Goal: Task Accomplishment & Management: Use online tool/utility

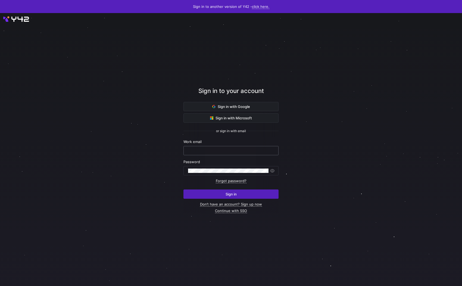
click at [195, 151] on input "text" at bounding box center [231, 150] width 86 height 4
type input "[PERSON_NAME][EMAIL_ADDRESS][DOMAIN_NAME]"
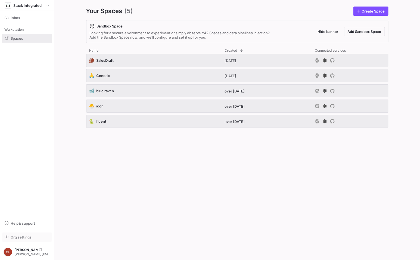
click at [34, 237] on span "Org settings" at bounding box center [27, 237] width 45 height 4
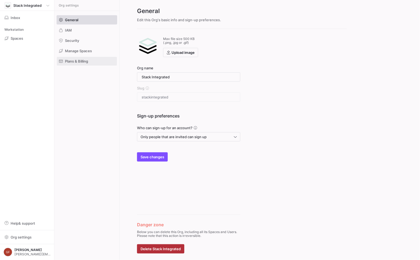
click at [93, 58] on span at bounding box center [87, 61] width 60 height 9
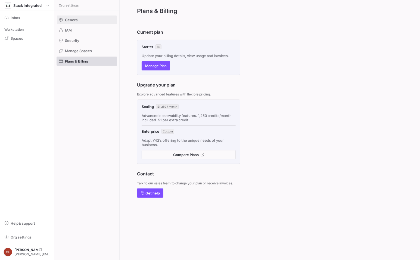
click at [91, 19] on span at bounding box center [87, 19] width 60 height 9
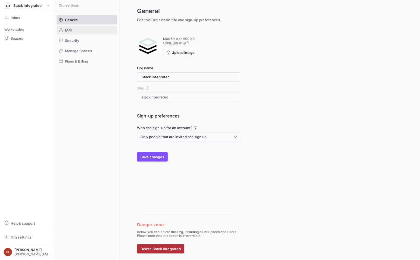
click at [82, 32] on span at bounding box center [87, 30] width 60 height 9
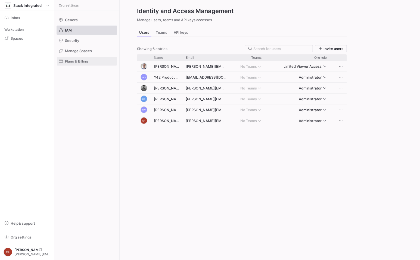
click at [90, 59] on span at bounding box center [87, 61] width 60 height 9
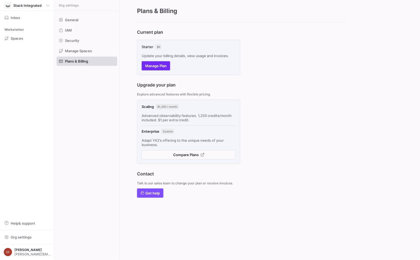
click at [158, 66] on span "Manage Plan" at bounding box center [155, 66] width 21 height 4
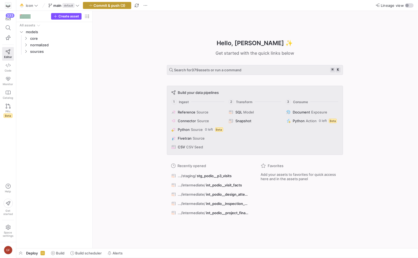
click at [106, 6] on span "Commit & push (3)" at bounding box center [110, 5] width 32 height 4
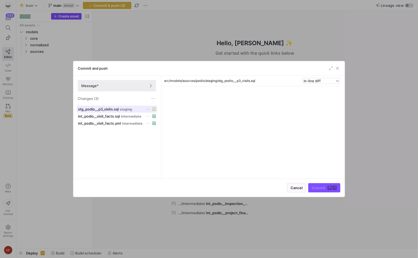
click at [125, 108] on span "staging" at bounding box center [126, 109] width 12 height 4
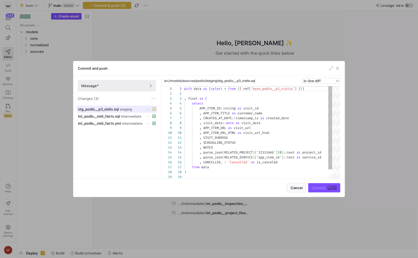
scroll to position [49, 0]
click at [30, 73] on div at bounding box center [209, 129] width 418 height 258
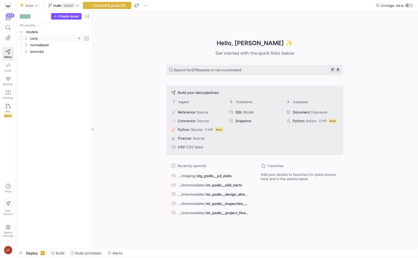
click at [25, 37] on icon "Press SPACE to select this row." at bounding box center [26, 38] width 4 height 3
click at [24, 88] on y42-icon "Press SPACE to select this row." at bounding box center [26, 90] width 4 height 4
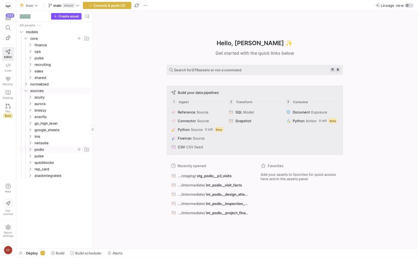
click at [31, 148] on icon "Press SPACE to select this row." at bounding box center [30, 149] width 4 height 3
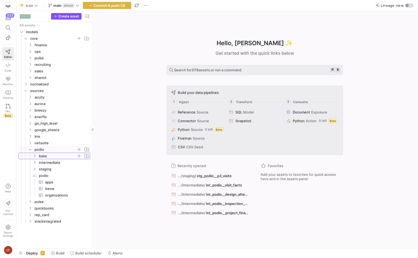
click at [34, 157] on y42-icon "Press SPACE to select this row." at bounding box center [34, 156] width 4 height 4
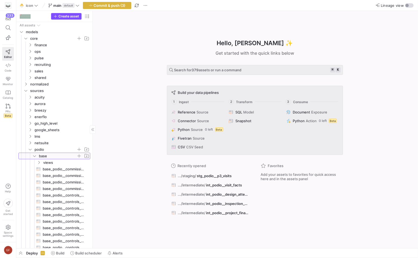
click at [34, 157] on icon at bounding box center [35, 155] width 4 height 3
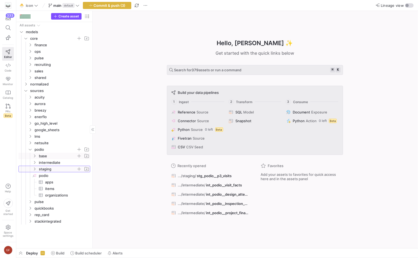
click at [35, 167] on icon "Press SPACE to select this row." at bounding box center [35, 168] width 4 height 3
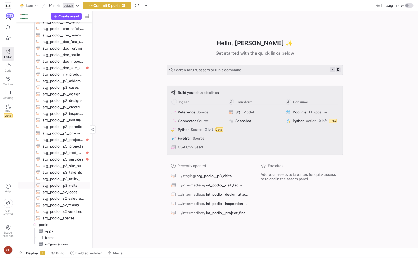
scroll to position [261, 0]
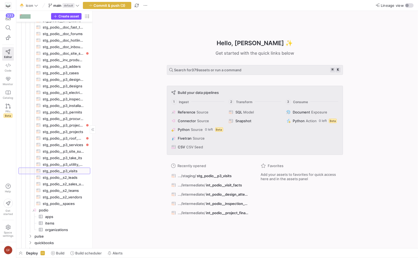
click at [68, 171] on span "stg_podio__p3_visits​​​​​​​​​​" at bounding box center [63, 171] width 41 height 6
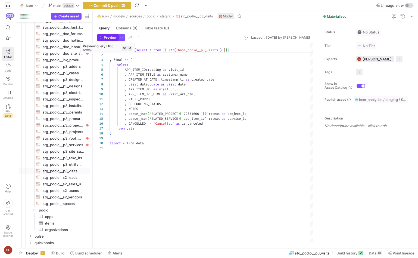
click at [110, 38] on span "Preview" at bounding box center [110, 38] width 13 height 4
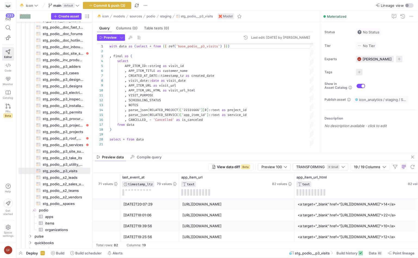
scroll to position [0, 201]
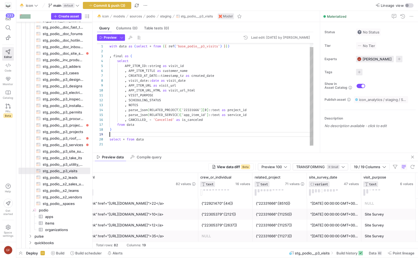
click at [162, 134] on div "with data as ( select * from { { ref ( 'base_podio__p3_visits' ) } } ) , final …" at bounding box center [212, 92] width 204 height 107
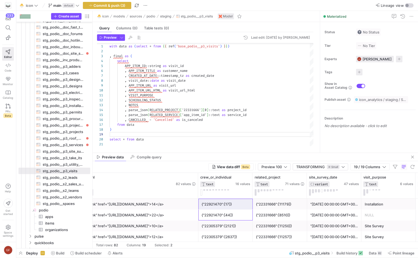
drag, startPoint x: 205, startPoint y: 203, endPoint x: 209, endPoint y: 202, distance: 4.9
click at [209, 202] on div "{"22921470":[17]}" at bounding box center [226, 204] width 48 height 11
click at [215, 204] on div "{"22921470":[17]}" at bounding box center [226, 204] width 48 height 11
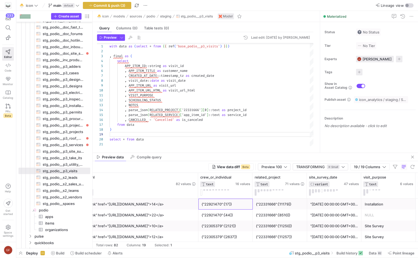
click at [215, 204] on div "{"22921470":[17]}" at bounding box center [226, 204] width 48 height 11
click at [219, 204] on div "{"22921470":[17]}" at bounding box center [226, 204] width 48 height 11
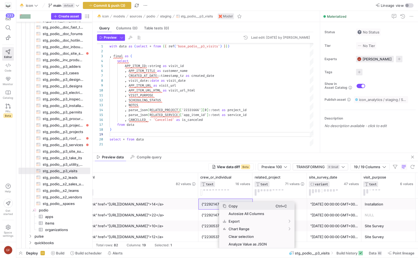
click at [232, 204] on span "Copy" at bounding box center [250, 206] width 49 height 8
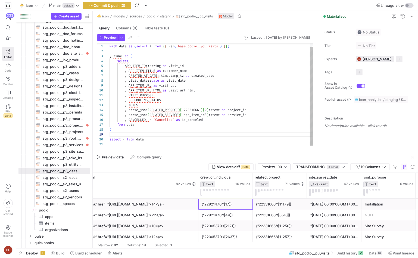
click at [219, 121] on div "with data as ( select * from { { ref ( 'base_podio__p3_visits' ) } } ) , final …" at bounding box center [212, 92] width 204 height 107
click at [259, 113] on div "with data as ( select * from { { ref ( 'base_podio__p3_visits' ) } } ) , final …" at bounding box center [212, 92] width 204 height 107
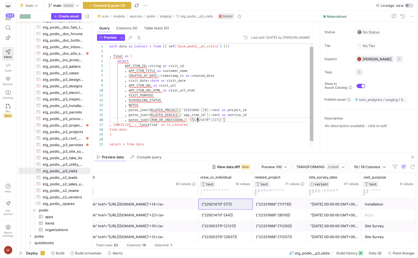
scroll to position [24, 88]
click at [197, 119] on div "with data as ( select * from { { ref ( 'base_podio__p3_visits' ) } } ) , final …" at bounding box center [212, 95] width 204 height 112
click at [202, 125] on div "with data as ( select * from { { ref ( 'base_podio__p3_visits' ) } } ) , final …" at bounding box center [212, 97] width 204 height 117
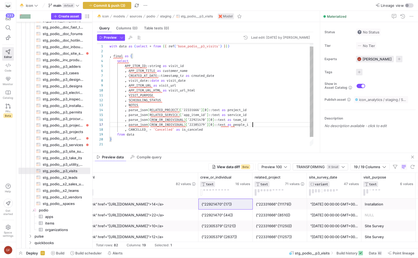
scroll to position [29, 144]
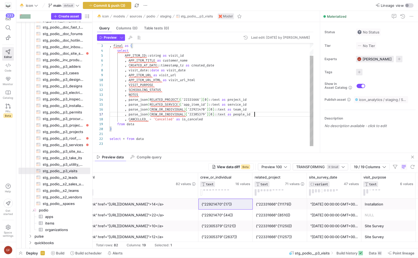
click at [142, 139] on div ", final as ( select APP_ITEM_ID :: string as visit_id , APP_ITEM_TITLE as custo…" at bounding box center [212, 87] width 204 height 117
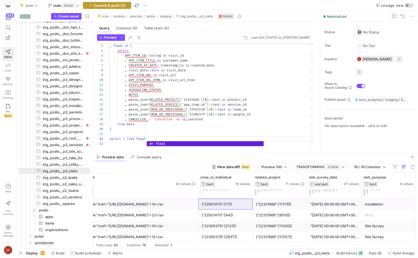
type textarea "select * from final"
click at [118, 3] on span "Commit & push (3)" at bounding box center [110, 5] width 32 height 4
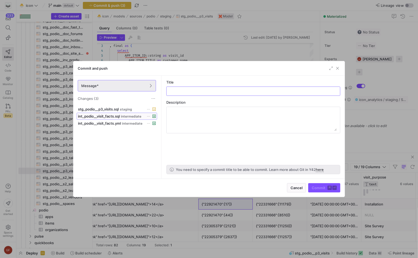
click at [130, 113] on span at bounding box center [117, 116] width 80 height 7
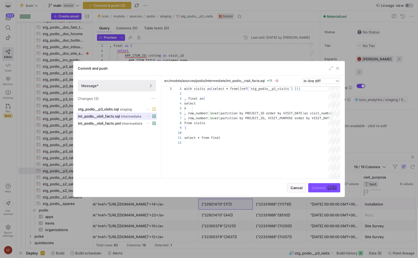
scroll to position [49, 0]
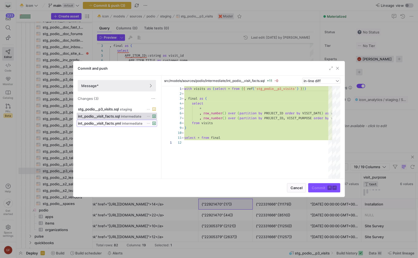
click at [132, 120] on span at bounding box center [117, 123] width 80 height 7
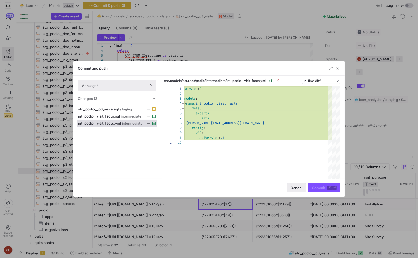
click at [297, 190] on span "button" at bounding box center [296, 187] width 18 height 9
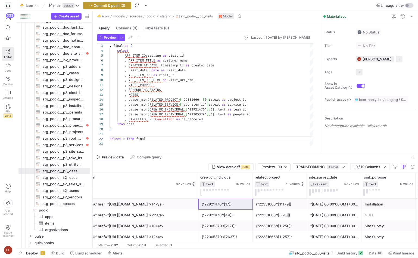
click at [116, 4] on span "Commit & push (3)" at bounding box center [110, 5] width 32 height 4
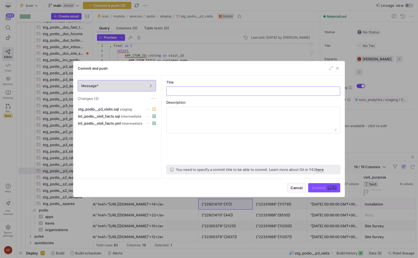
click at [117, 85] on span "Message*" at bounding box center [116, 85] width 71 height 4
click at [200, 95] on div at bounding box center [253, 90] width 174 height 9
click at [201, 90] on input "text" at bounding box center [253, 91] width 165 height 4
type input "Fix visit staging"
click at [314, 183] on span "submit" at bounding box center [324, 187] width 32 height 9
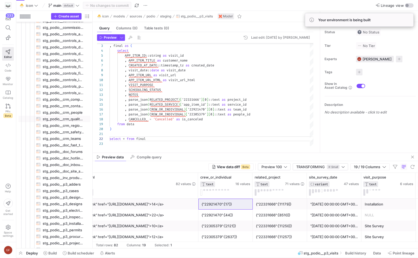
scroll to position [225, 0]
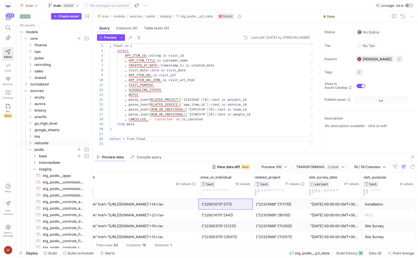
click at [30, 146] on span "podio" at bounding box center [58, 149] width 62 height 6
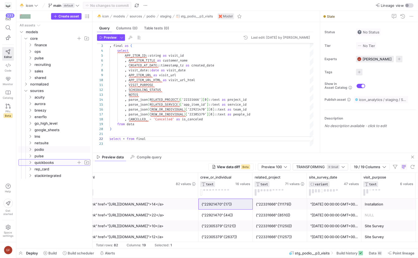
click at [30, 161] on icon "Press SPACE to select this row." at bounding box center [30, 162] width 4 height 3
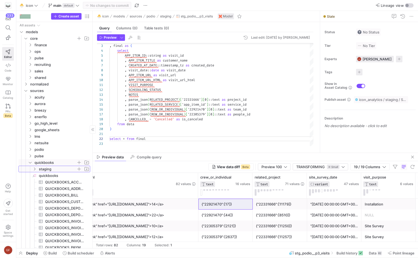
click at [34, 168] on icon "Press SPACE to select this row." at bounding box center [35, 168] width 4 height 3
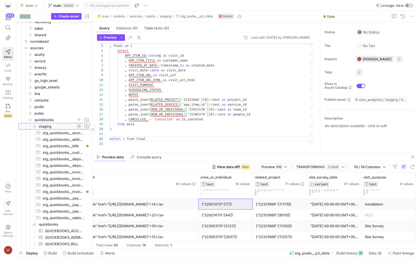
click at [80, 125] on span "button" at bounding box center [78, 125] width 5 height 5
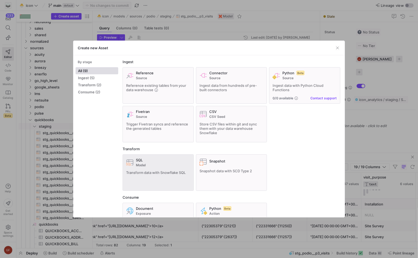
click at [164, 164] on span "Model" at bounding box center [163, 165] width 54 height 4
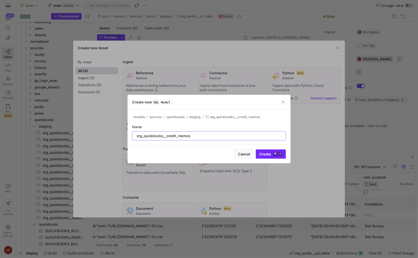
type input "stg_quickbooks__credit_memos"
click at [276, 151] on span "submit" at bounding box center [271, 153] width 30 height 9
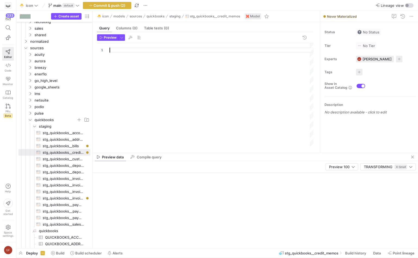
click at [183, 92] on div at bounding box center [212, 94] width 204 height 103
click at [146, 52] on div "') }}" at bounding box center [212, 94] width 204 height 103
click at [70, 144] on span "stg_quickbooks__bills​​​​​​​​​​" at bounding box center [63, 146] width 41 height 6
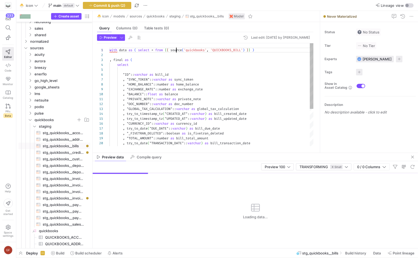
click at [176, 52] on div "with data as ( select * from { { source ( 'quickbooks' , 'QUICKBOOKS_BILL' ) } …" at bounding box center [212, 123] width 204 height 161
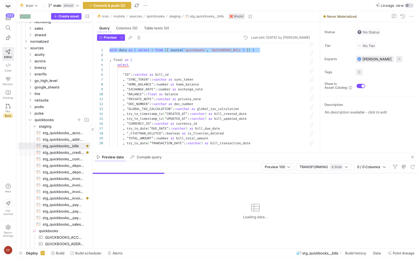
click at [70, 150] on span "stg_quickbooks__credit_memos​​​​​​​​​​" at bounding box center [63, 152] width 41 height 6
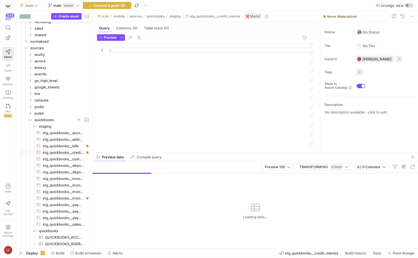
click at [146, 54] on div "=" at bounding box center [212, 94] width 204 height 103
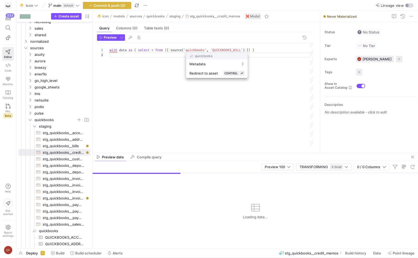
click at [197, 51] on div at bounding box center [209, 129] width 418 height 258
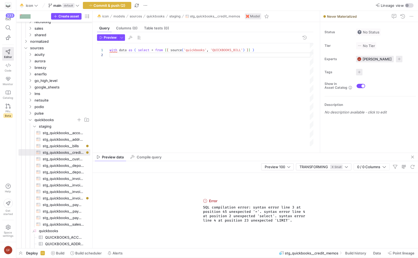
click at [220, 47] on div "with data as ( select * from { { source ( 'quickbooks' , 'QUICKBOOKS_BILL' ) } …" at bounding box center [212, 94] width 204 height 103
click at [220, 48] on div "with data as ( select * from { { source ( 'quickbooks' , 'QUICKBOOKS_BILL' ) } …" at bounding box center [212, 94] width 204 height 103
click at [149, 81] on div "with data as ( select * from { { source ( 'quickbooks' , 'Qui' ) } } )" at bounding box center [212, 94] width 204 height 103
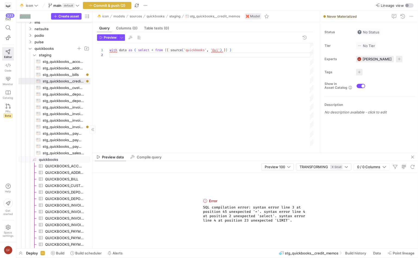
type textarea "with data as ( select * from {{ source('quickbooks', 'Qui') }} )"
click at [56, 159] on span "quickbooks​​​​​​​​" at bounding box center [64, 159] width 51 height 6
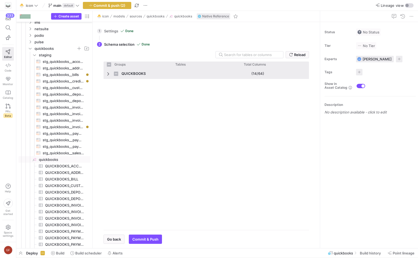
click at [107, 74] on span "Press SPACE to select this row." at bounding box center [109, 73] width 4 height 4
checkbox input "false"
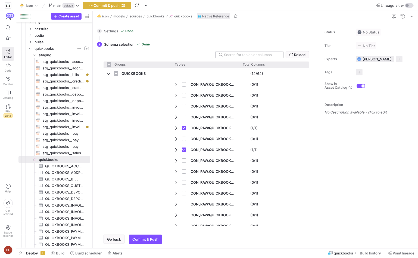
click at [239, 55] on input "text" at bounding box center [251, 54] width 55 height 4
type input "c"
checkbox input "false"
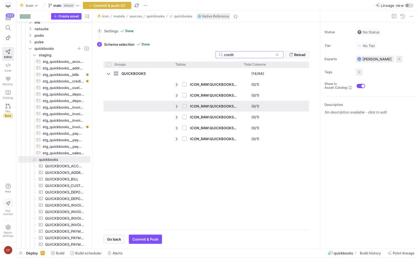
type input "credit"
click at [185, 104] on input "Press Space to toggle row selection (unchecked)" at bounding box center [184, 106] width 4 height 4
checkbox input "true"
checkbox input "false"
checkbox input "true"
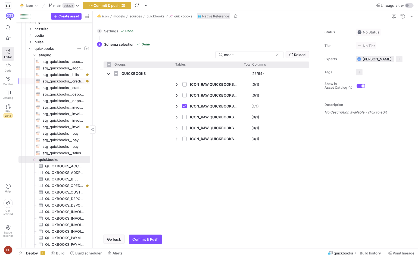
click at [80, 78] on span "stg_quickbooks__credit_memos​​​​​​​​​​" at bounding box center [63, 81] width 41 height 6
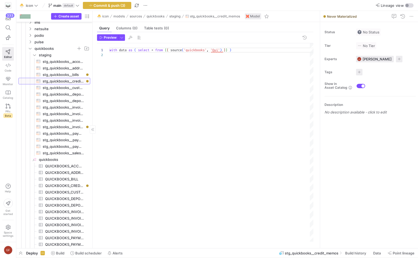
scroll to position [5, 0]
click at [162, 61] on div "with data as ( select * from { { source ( 'quickbooks' , 'Qui' ) } } )" at bounding box center [212, 142] width 204 height 198
click at [96, 5] on span "Commit & push (3)" at bounding box center [110, 5] width 32 height 4
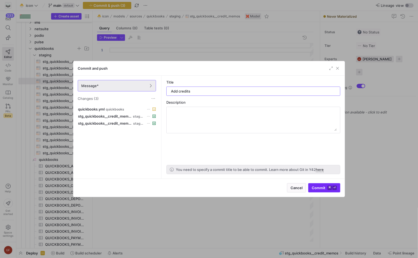
type input "Add credits"
click at [315, 185] on span "Commit ⌘ ⏎" at bounding box center [324, 187] width 25 height 4
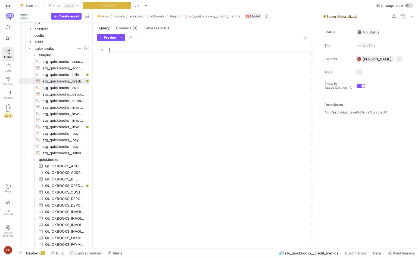
click at [182, 84] on div at bounding box center [212, 142] width 204 height 198
click at [216, 50] on div "with data as ( select * from { { source ( 'quickbooks' , 'Qui' ) } } )" at bounding box center [212, 142] width 204 height 198
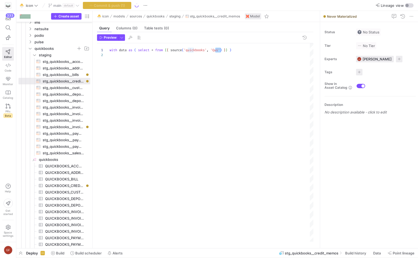
type textarea "with data as ( select * from {{ source('quickbooks', '') }} )"
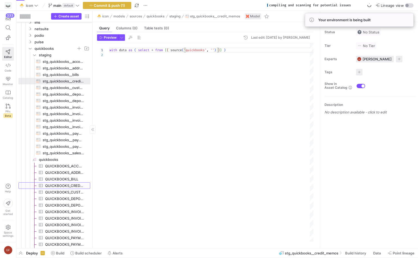
click at [81, 186] on span "QUICKBOOKS_CREDIT_MEMO​​​​​​​​​" at bounding box center [64, 185] width 39 height 6
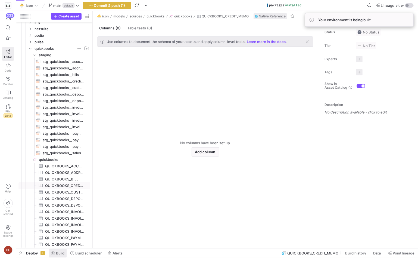
click at [56, 251] on span "Build" at bounding box center [60, 253] width 8 height 4
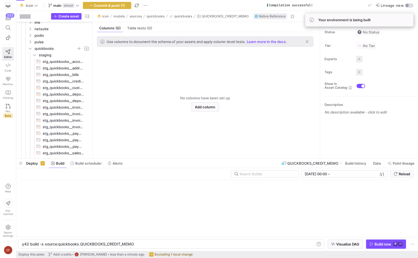
scroll to position [0, 111]
click at [374, 240] on span "button" at bounding box center [385, 243] width 39 height 9
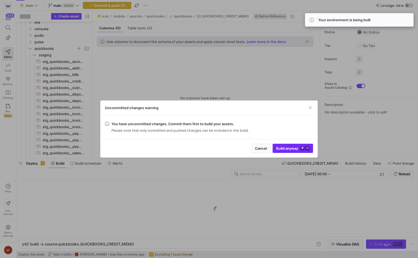
click at [300, 146] on span "Build anyway ⌘ ⏎" at bounding box center [292, 148] width 33 height 4
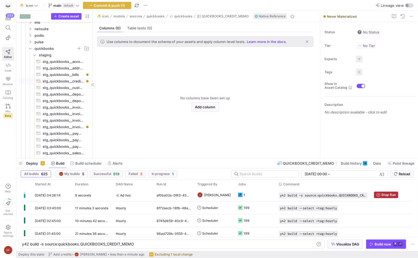
click at [65, 81] on span "stg_quickbooks__credit_memos​​​​​​​​​​" at bounding box center [63, 81] width 41 height 6
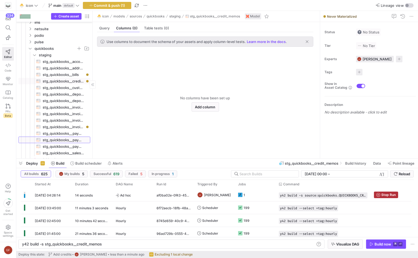
click at [66, 137] on span "stg_quickbooks__payment_methods​​​​​​​​​​" at bounding box center [63, 140] width 41 height 6
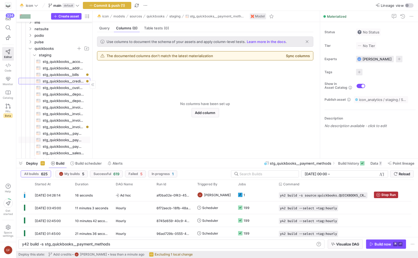
click at [63, 81] on span "stg_quickbooks__credit_memos​​​​​​​​​​" at bounding box center [63, 81] width 41 height 6
type textarea "y42 build -s stg_quickbooks__credit_memos"
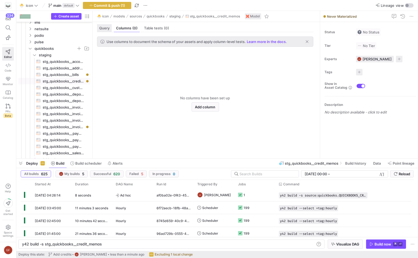
click at [104, 25] on div "Query" at bounding box center [104, 28] width 15 height 8
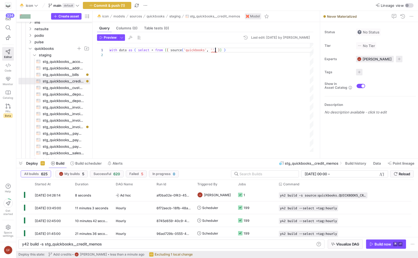
scroll to position [0, 106]
click at [215, 48] on div "with data as ( select * from { { source ( 'quickbooks' , '' ) } } )" at bounding box center [212, 97] width 204 height 108
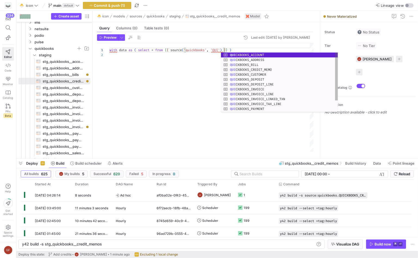
scroll to position [0, 148]
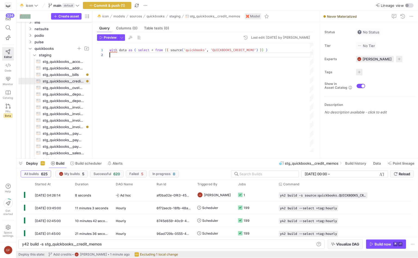
click at [280, 55] on div "with data as ( select * from { { source ( 'quickbooks' , 'QUICKBOOKS_CREDIT_MEM…" at bounding box center [212, 97] width 204 height 108
click at [121, 77] on div "with data as ( select * from { { source ( 'quickbooks' , 'QUICKBOOKS_CREDIT_MEM…" at bounding box center [212, 97] width 204 height 108
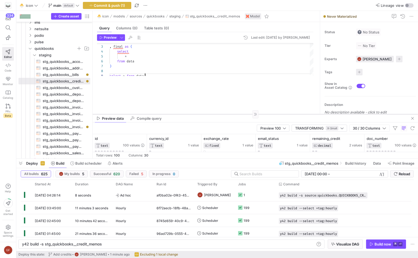
scroll to position [0, 0]
drag, startPoint x: 267, startPoint y: 62, endPoint x: 262, endPoint y: 114, distance: 51.3
click at [262, 114] on div at bounding box center [255, 114] width 325 height 0
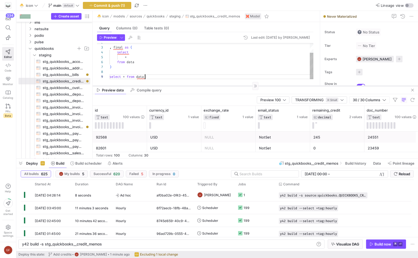
drag, startPoint x: 262, startPoint y: 114, endPoint x: 262, endPoint y: 86, distance: 28.0
click at [262, 86] on div at bounding box center [255, 86] width 325 height 0
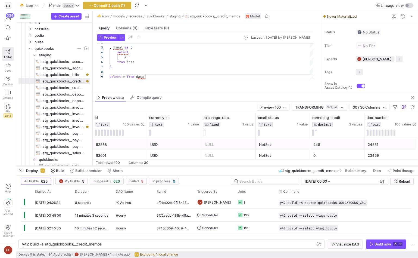
drag, startPoint x: 197, startPoint y: 159, endPoint x: 196, endPoint y: 166, distance: 7.3
click at [196, 166] on div at bounding box center [217, 166] width 402 height 2
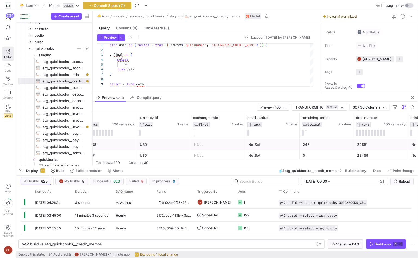
scroll to position [0, 21]
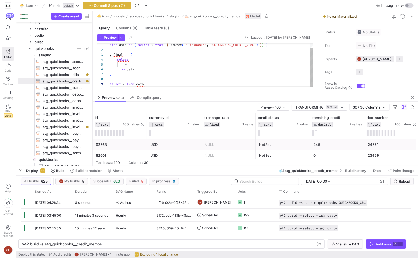
click at [129, 64] on div ", final as ( select * from data ) select * from data with data as ( select * fr…" at bounding box center [212, 62] width 204 height 48
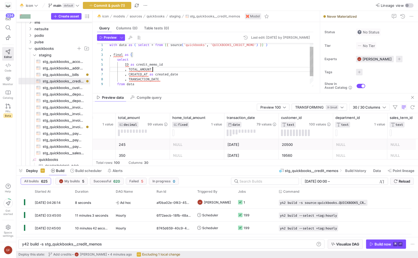
click at [182, 68] on div ", final as ( select ID as credit_memo_id from data with data as ( select * from…" at bounding box center [212, 69] width 204 height 63
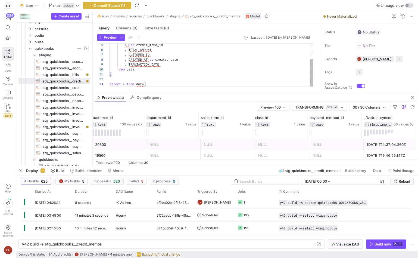
click at [144, 82] on div "ID as credit_memo_id , TOTAL_AMOUNT , CREATED_AT as created_date , TRANSACTION_…" at bounding box center [212, 52] width 204 height 68
click at [164, 74] on div "ID as credit_memo_id , TOTAL_AMOUNT , CREATED_AT as created_date , TRANSACTION_…" at bounding box center [212, 52] width 204 height 68
type textarea ") select * from final"
click at [110, 1] on y42-top-nav "🐣 icon main default Commit & push (1) Lineage view" at bounding box center [217, 5] width 402 height 11
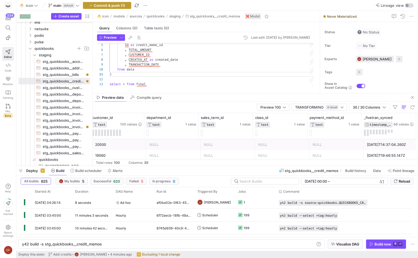
click at [110, 4] on span "Commit & push (1)" at bounding box center [109, 5] width 31 height 4
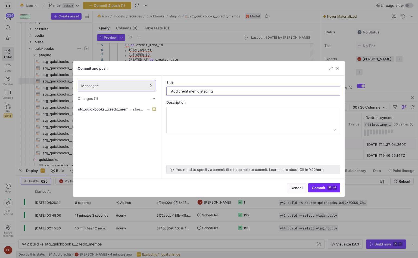
type input "Add credit memo staging"
click at [315, 184] on span "submit" at bounding box center [324, 187] width 32 height 9
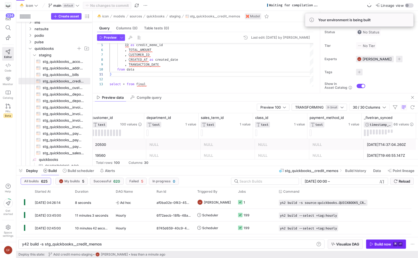
click at [374, 240] on span "button" at bounding box center [385, 243] width 39 height 9
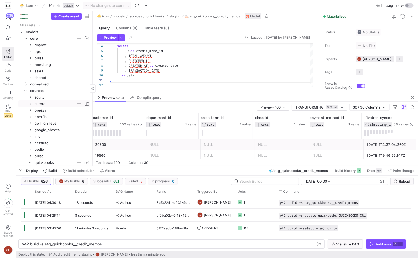
scroll to position [5, 0]
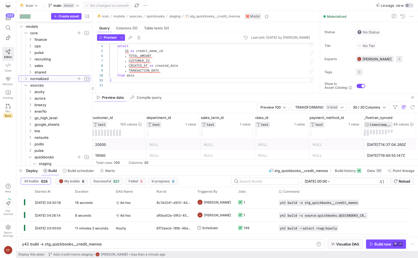
click at [26, 78] on icon "Press SPACE to select this row." at bounding box center [26, 78] width 4 height 3
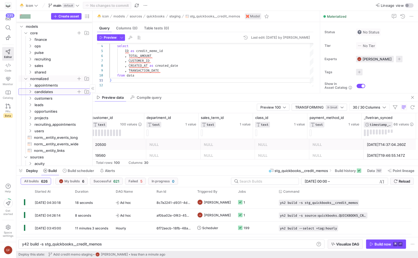
click at [30, 93] on y42-icon "Press SPACE to select this row." at bounding box center [30, 91] width 4 height 4
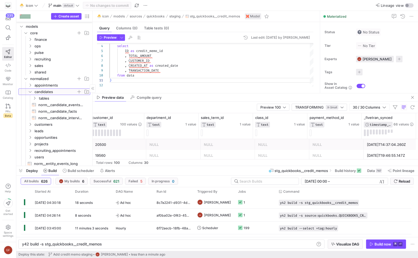
click at [30, 93] on icon at bounding box center [30, 91] width 4 height 3
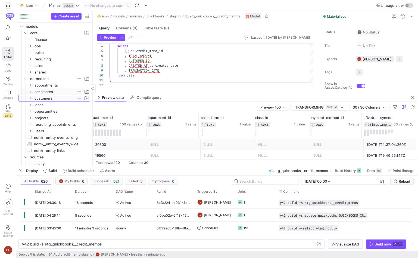
click at [32, 99] on y42-icon "Press SPACE to select this row." at bounding box center [30, 98] width 4 height 4
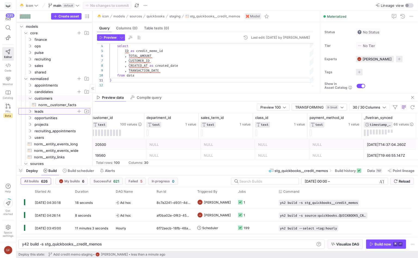
click at [31, 112] on icon "Press SPACE to select this row." at bounding box center [30, 111] width 4 height 3
click at [30, 112] on icon at bounding box center [30, 111] width 4 height 3
click at [29, 98] on icon "Press SPACE to select this row." at bounding box center [30, 97] width 4 height 3
click at [29, 110] on icon "Press SPACE to select this row." at bounding box center [30, 111] width 4 height 3
click at [29, 110] on icon at bounding box center [30, 111] width 4 height 3
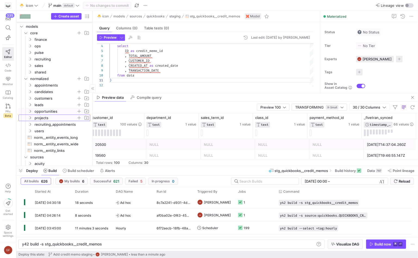
click at [29, 119] on icon "Press SPACE to select this row." at bounding box center [30, 117] width 4 height 3
click at [29, 119] on icon at bounding box center [30, 117] width 4 height 3
click at [30, 119] on y42-icon at bounding box center [30, 117] width 4 height 4
click at [30, 124] on icon "Press SPACE to select this row." at bounding box center [30, 124] width 4 height 3
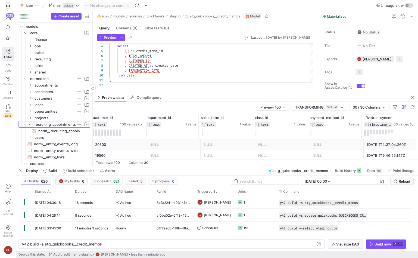
click at [31, 124] on icon at bounding box center [30, 124] width 3 height 1
click at [31, 97] on icon "Press SPACE to select this row." at bounding box center [30, 97] width 4 height 3
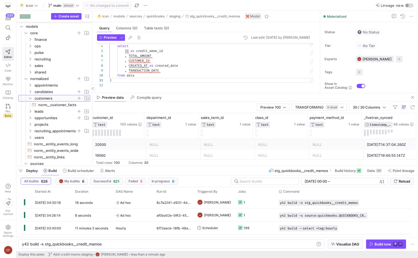
click at [31, 97] on icon at bounding box center [30, 97] width 4 height 3
click at [26, 77] on icon "Press SPACE to select this row." at bounding box center [26, 78] width 4 height 3
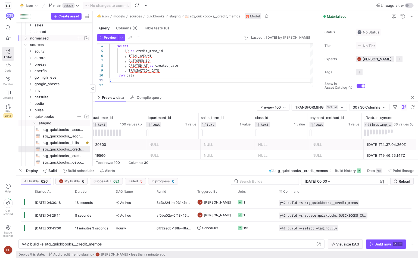
scroll to position [46, 0]
click at [27, 45] on icon "Press SPACE to select this row." at bounding box center [26, 44] width 4 height 3
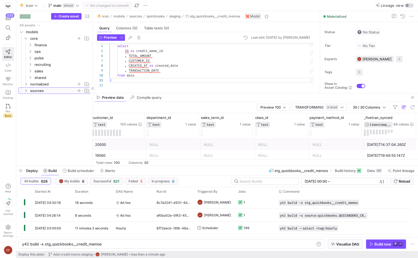
click at [25, 93] on span "sources" at bounding box center [56, 90] width 67 height 6
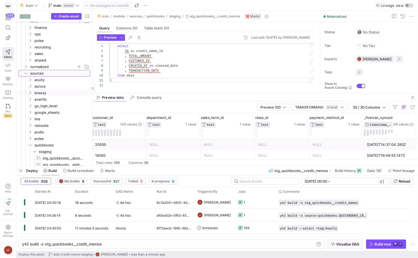
scroll to position [24, 0]
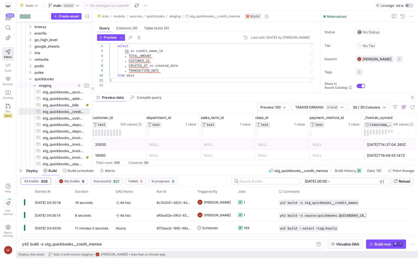
click at [36, 85] on icon "Press SPACE to select this row." at bounding box center [35, 85] width 4 height 3
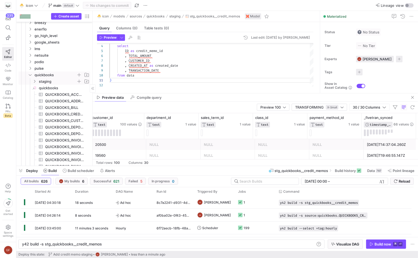
click at [30, 75] on icon "Press SPACE to select this row." at bounding box center [30, 74] width 4 height 3
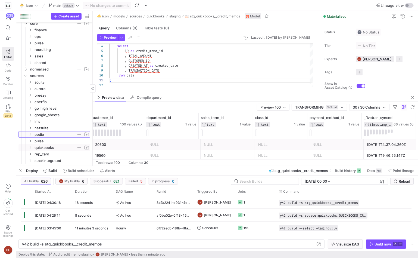
click at [30, 133] on icon "Press SPACE to select this row." at bounding box center [30, 134] width 4 height 3
click at [34, 146] on icon "Press SPACE to select this row." at bounding box center [35, 147] width 4 height 3
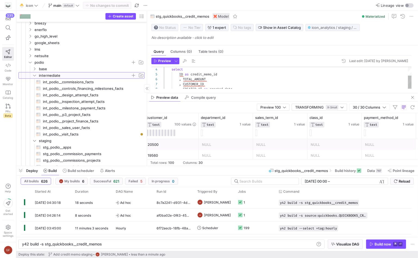
drag, startPoint x: 93, startPoint y: 96, endPoint x: 147, endPoint y: 101, distance: 54.2
click at [147, 101] on as-split "Create asset Drag here to set row groups Drag here to set column labels Group 1…" at bounding box center [217, 88] width 402 height 155
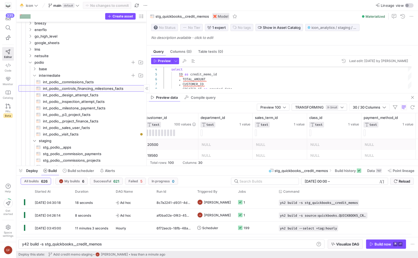
click at [108, 86] on span "int_podio__controls_financing_milestones_facts​​​​​​​​​​" at bounding box center [90, 88] width 95 height 6
type textarea "y42 build -s int_podio__controls_financing_milestones_facts"
type textarea "with financing as (select * from {{ ref('stg_podio__controls_financing') }}) ,d…"
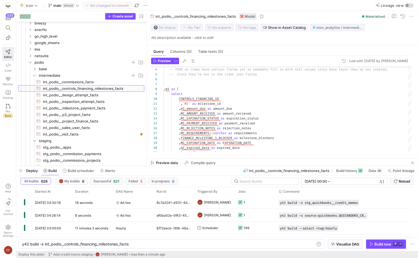
drag, startPoint x: 227, startPoint y: 92, endPoint x: 226, endPoint y: 159, distance: 67.1
click at [226, 158] on div at bounding box center [282, 158] width 271 height 0
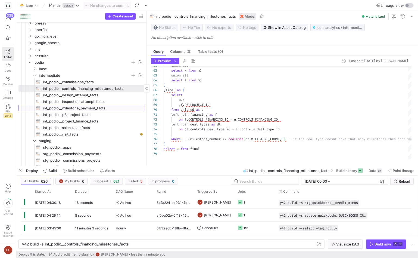
click at [113, 108] on span "int_podio__milestone_payment_facts​​​​​​​​​​" at bounding box center [90, 108] width 95 height 6
type textarea "y42 build -s int_podio__milestone_payment_facts"
type textarea "with payments as (select * from {{ ref('stg_quickbooks__payments') }}) , deposi…"
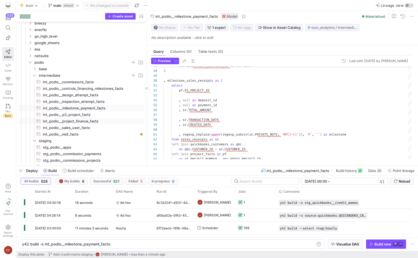
click at [108, 121] on span "int_podio__project_finance_facts​​​​​​​​​​" at bounding box center [90, 121] width 95 height 6
type textarea "y42 build -s int_podio__project_finance_facts"
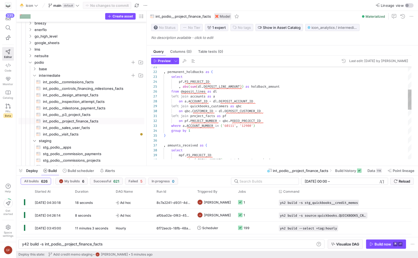
scroll to position [5, 21]
click at [185, 71] on div ", permanent_holdbacks as ( select pf . P3_PROJECT_ID , abs ( sum ( dl . DEPOSIT…" at bounding box center [288, 174] width 248 height 425
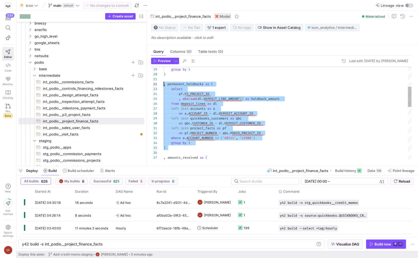
scroll to position [5, 0]
drag, startPoint x: 171, startPoint y: 148, endPoint x: 161, endPoint y: 85, distance: 63.9
click at [164, 85] on div ") group by 1 where a . ACCOUNT_NUMBER in ( '60111' , '12900' ) on pf . PROJECT_…" at bounding box center [288, 186] width 248 height 425
click at [171, 149] on div ") group by 1 where a . ACCOUNT_NUMBER in ( '60111' , '12900' ) on pf . PROJECT_…" at bounding box center [288, 186] width 248 height 425
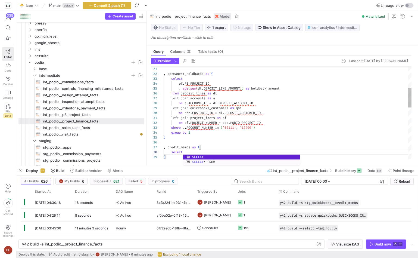
scroll to position [24, 0]
click at [188, 143] on div ") group by 1 where a . ACCOUNT_NUMBER in ( '60111' , '12900' ) on pf . PROJECT_…" at bounding box center [288, 186] width 248 height 445
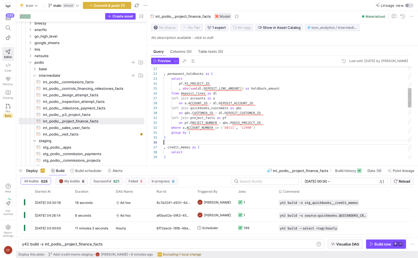
click at [187, 150] on div ") group by 1 where a . ACCOUNT_NUMBER in ( '60111' , '12900' ) on pf . PROJECT_…" at bounding box center [288, 186] width 248 height 445
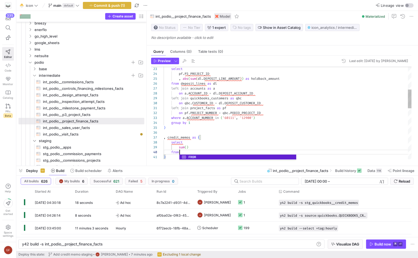
scroll to position [44, 18]
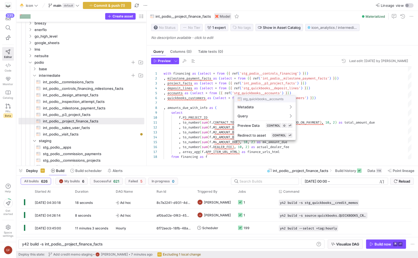
click at [330, 87] on div at bounding box center [209, 129] width 418 height 258
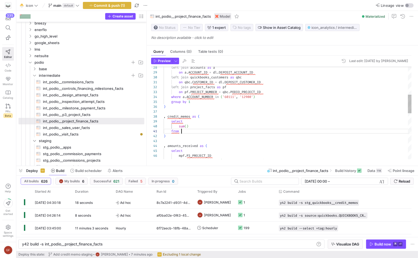
scroll to position [0, 18]
click at [193, 131] on div "left join accounts as a on a . ACCOUNT_ID = dl . DEPOSIT_ACCOUNT_ID left join q…" at bounding box center [288, 158] width 248 height 459
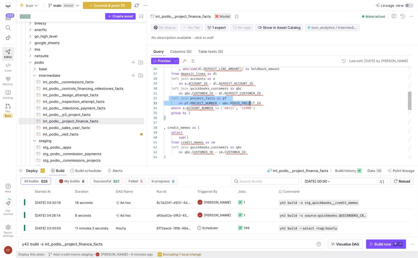
scroll to position [5, 99]
drag, startPoint x: 171, startPoint y: 98, endPoint x: 270, endPoint y: 104, distance: 99.9
click at [270, 104] on div "left join accounts as a on a . ACCOUNT_ID = dl . DEPOSIT_ACCOUNT_ID left join q…" at bounding box center [288, 174] width 248 height 469
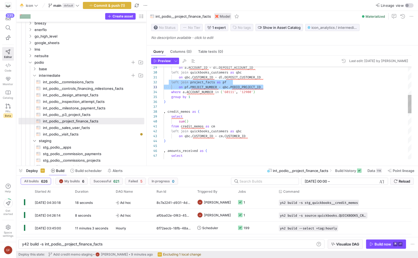
click at [255, 136] on div "on a . ACCOUNT_ID = dl . DEPOSIT_ACCOUNT_ID left join quickbooks_customers as q…" at bounding box center [288, 158] width 248 height 469
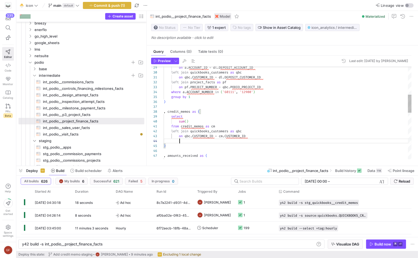
scroll to position [19, 99]
click at [190, 139] on div "on a . ACCOUNT_ID = dl . DEPOSIT_ACCOUNT_ID left join quickbooks_customers as q…" at bounding box center [288, 163] width 248 height 479
click at [189, 144] on div "on a . ACCOUNT_ID = dl . DEPOSIT_ACCOUNT_ID left join quickbooks_customers as q…" at bounding box center [288, 163] width 248 height 479
click at [278, 144] on div "on a . ACCOUNT_ID = dl . DEPOSIT_ACCOUNT_ID left join quickbooks_customers as q…" at bounding box center [288, 163] width 248 height 479
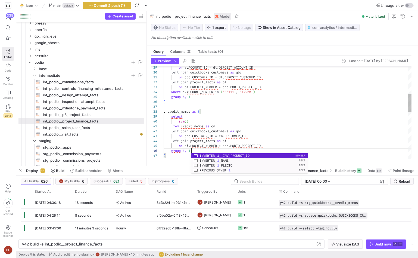
scroll to position [24, 27]
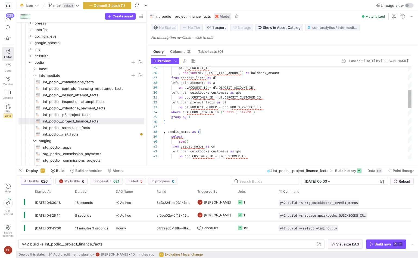
click at [188, 136] on div "on a . ACCOUNT_ID = dl . DEPOSIT_ACCOUNT_ID left join quickbooks_customers as q…" at bounding box center [288, 186] width 248 height 484
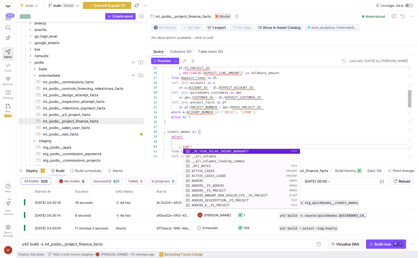
click at [180, 142] on div "on a . ACCOUNT_ID = dl . DEPOSIT_ACCOUNT_ID left join quickbooks_customers as q…" at bounding box center [288, 188] width 248 height 489
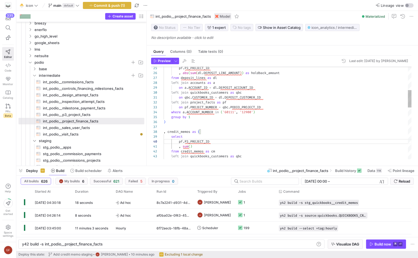
scroll to position [0, 27]
click at [190, 145] on div "on a . ACCOUNT_ID = dl . DEPOSIT_ACCOUNT_ID left join quickbooks_customers as q…" at bounding box center [288, 188] width 248 height 489
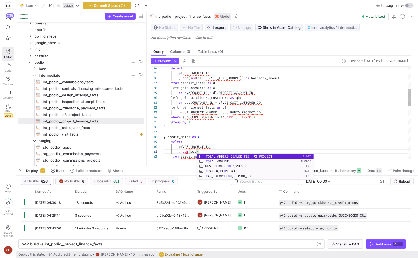
scroll to position [0, 33]
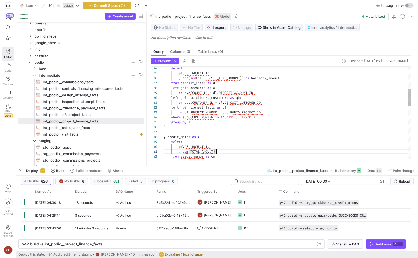
click at [232, 149] on div "on a . ACCOUNT_ID = dl . DEPOSIT_ACCOUNT_ID left join quickbooks_customers as q…" at bounding box center [288, 193] width 248 height 489
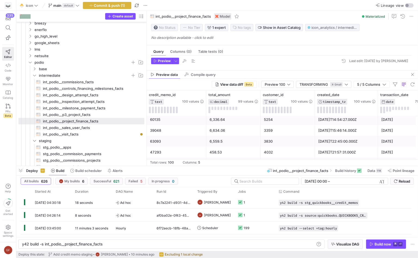
scroll to position [143, 0]
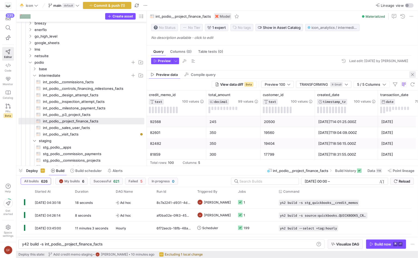
click at [414, 73] on span "button" at bounding box center [412, 74] width 7 height 7
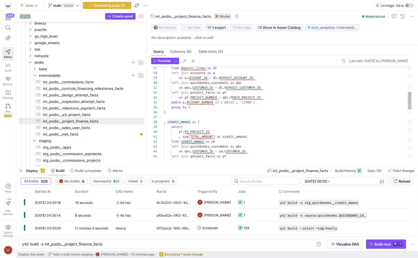
click at [191, 121] on div ", credit_memos as ( select pf . P3_PROJECT_ID , sum ( TOTAL_AMOUNT ) as credit_…" at bounding box center [288, 178] width 248 height 489
click at [168, 120] on div ", credit_memos as ( select pf . P3_PROJECT_ID , sum ( TOTAL_AMOUNT ) as credit_…" at bounding box center [288, 178] width 248 height 489
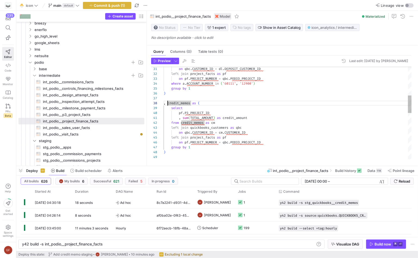
click at [191, 102] on div ") group by 1 where a . ACCOUNT_NUMBER in ( '60111' , '12900' ) on pf . PROJECT_…" at bounding box center [288, 159] width 248 height 489
click at [169, 102] on div ") group by 1 where a . ACCOUNT_NUMBER in ( '60111' , '12900' ) on pf . PROJECT_…" at bounding box center [288, 159] width 248 height 489
click at [167, 102] on div ") group by 1 where a . ACCOUNT_NUMBER in ( '60111' , '12900' ) on pf . PROJECT_…" at bounding box center [288, 159] width 248 height 489
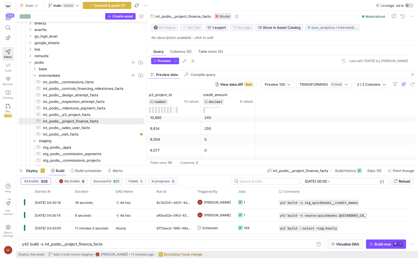
scroll to position [59, 0]
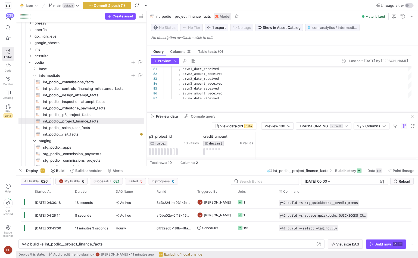
drag, startPoint x: 268, startPoint y: 71, endPoint x: 260, endPoint y: 112, distance: 42.5
click at [260, 112] on div at bounding box center [282, 112] width 271 height 2
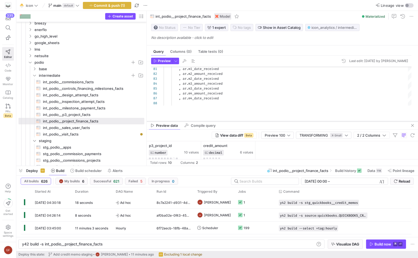
drag, startPoint x: 260, startPoint y: 112, endPoint x: 259, endPoint y: 121, distance: 9.3
click at [259, 121] on div at bounding box center [282, 121] width 271 height 2
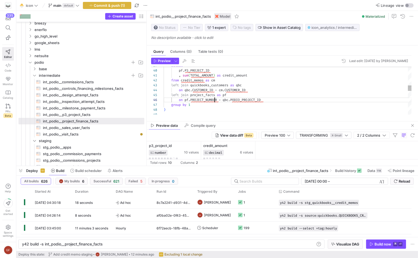
click at [215, 101] on div "left join quickbooks_customers as qbc on qbc . CUSTOMER_ID = cm . CUSTOMER_ID l…" at bounding box center [288, 117] width 248 height 489
click at [207, 105] on div "left join quickbooks_customers as qbc on qbc . CUSTOMER_ID = cm . CUSTOMER_ID l…" at bounding box center [288, 117] width 248 height 489
click at [278, 98] on div "left join quickbooks_customers as qbc on qbc . CUSTOMER_ID = cm . CUSTOMER_ID l…" at bounding box center [288, 115] width 248 height 489
click at [313, 92] on div "left join quickbooks_customers as qbc on qbc . CUSTOMER_ID = cm . CUSTOMER_ID l…" at bounding box center [288, 117] width 248 height 493
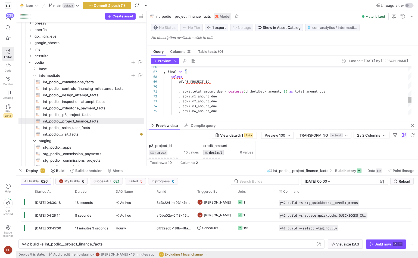
scroll to position [0, 127]
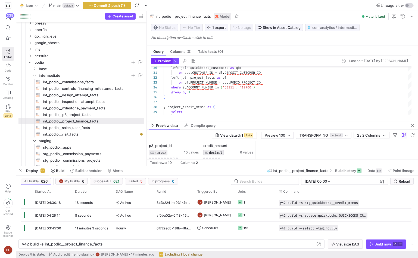
type textarea ", [DOMAIN_NAME]_amount_due - coalesce(ph.holdback_amount, 0) - coalesce([DOMAIN…"
click at [164, 61] on span "Preview" at bounding box center [164, 61] width 13 height 4
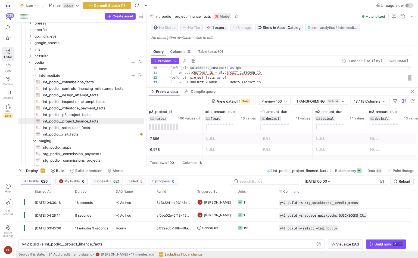
drag, startPoint x: 242, startPoint y: 121, endPoint x: 254, endPoint y: 87, distance: 36.2
click at [254, 87] on div at bounding box center [282, 87] width 271 height 2
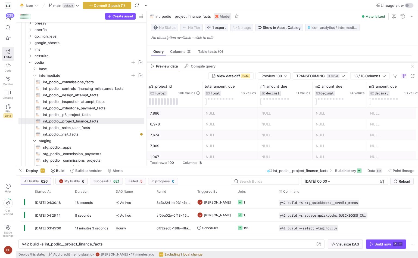
drag, startPoint x: 274, startPoint y: 86, endPoint x: 280, endPoint y: 62, distance: 25.4
click at [280, 62] on div at bounding box center [282, 62] width 271 height 2
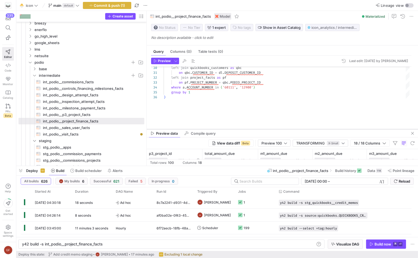
drag, startPoint x: 278, startPoint y: 62, endPoint x: 268, endPoint y: 141, distance: 78.8
click at [268, 130] on div at bounding box center [282, 129] width 271 height 2
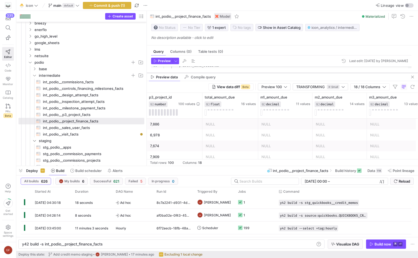
drag, startPoint x: 258, startPoint y: 141, endPoint x: 265, endPoint y: 73, distance: 68.1
click at [265, 73] on div at bounding box center [282, 73] width 271 height 2
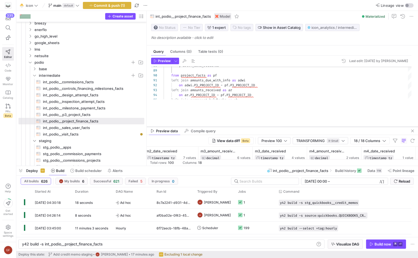
drag, startPoint x: 282, startPoint y: 72, endPoint x: 271, endPoint y: 131, distance: 59.5
click at [271, 128] on div at bounding box center [282, 127] width 271 height 2
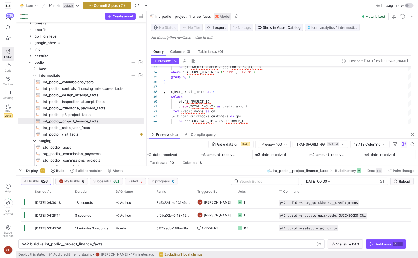
click at [119, 3] on span "button" at bounding box center [107, 5] width 48 height 7
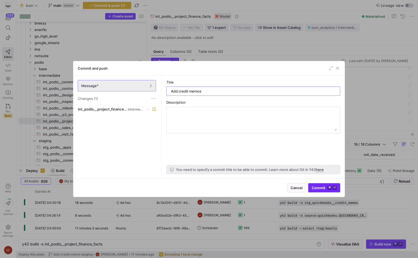
type input "Add credit memos"
click at [324, 184] on span "submit" at bounding box center [324, 187] width 32 height 9
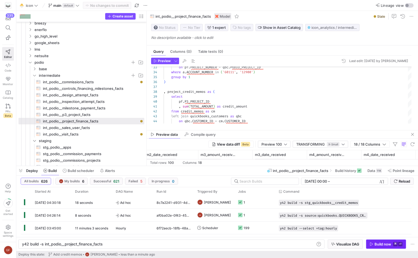
click at [377, 243] on div "Build now" at bounding box center [382, 244] width 17 height 4
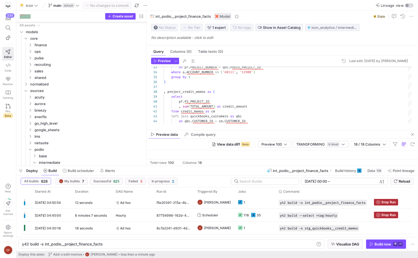
scroll to position [0, 712]
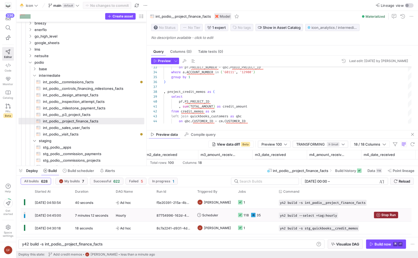
click at [380, 216] on icon "Press SPACE to select this row." at bounding box center [378, 215] width 4 height 4
click at [241, 244] on div "y42 build -s int_podio__project_finance_facts" at bounding box center [168, 244] width 293 height 4
type textarea "y42 build -s int_podio__project_finance_facts+"
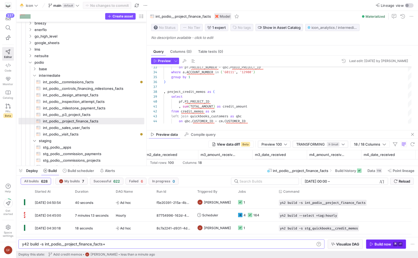
click at [387, 243] on div "Build now" at bounding box center [382, 244] width 17 height 4
